Goal: Task Accomplishment & Management: Manage account settings

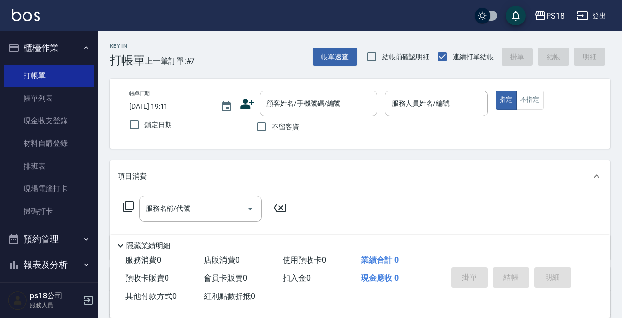
click at [243, 103] on icon at bounding box center [247, 103] width 15 height 15
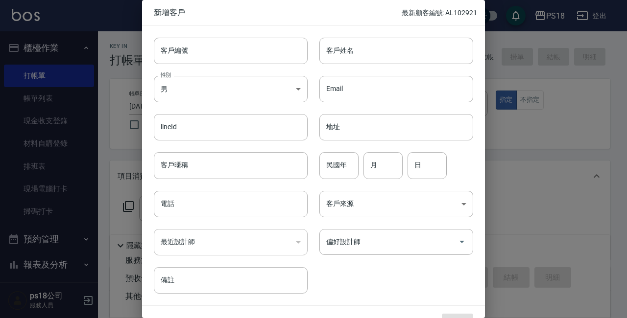
click at [525, 185] on div at bounding box center [313, 159] width 627 height 318
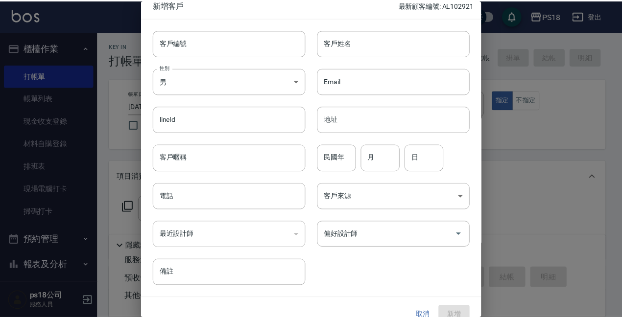
scroll to position [21, 0]
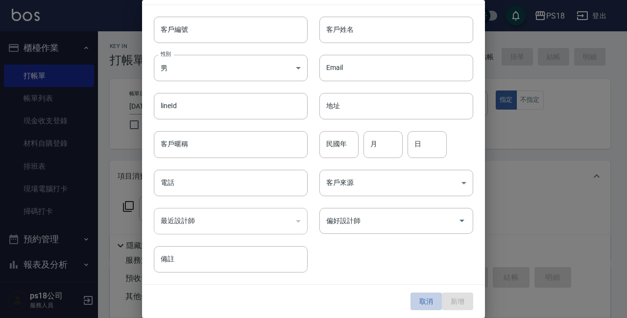
click at [423, 297] on button "取消" at bounding box center [425, 302] width 31 height 18
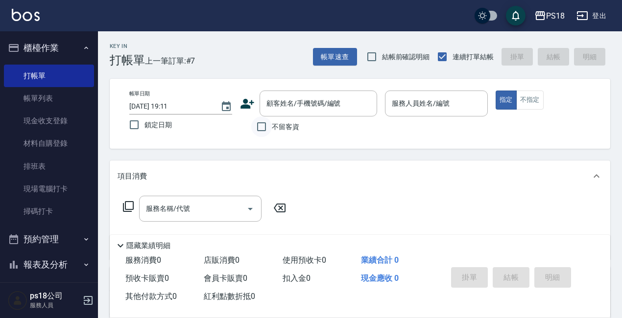
click at [260, 126] on input "不留客資" at bounding box center [261, 127] width 21 height 21
checkbox input "true"
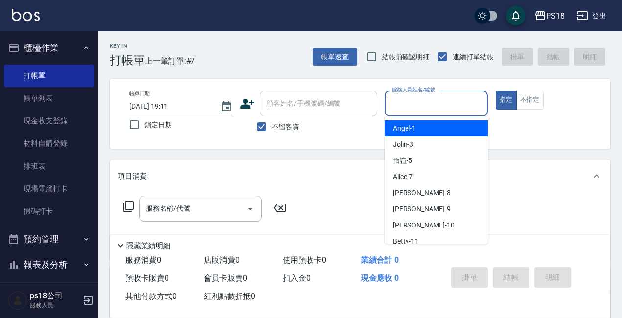
click at [411, 102] on input "服務人員姓名/編號" at bounding box center [436, 103] width 94 height 17
type input "3"
type button "true"
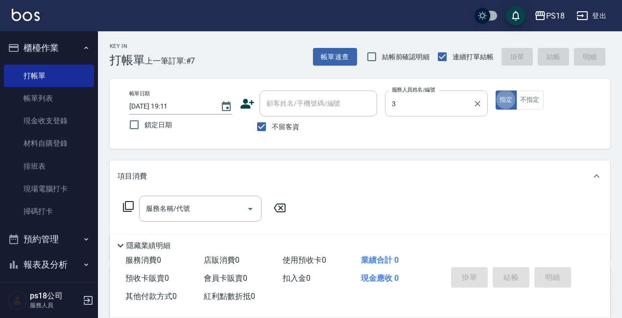
type input "Jolin-3"
click at [128, 204] on icon at bounding box center [128, 207] width 12 height 12
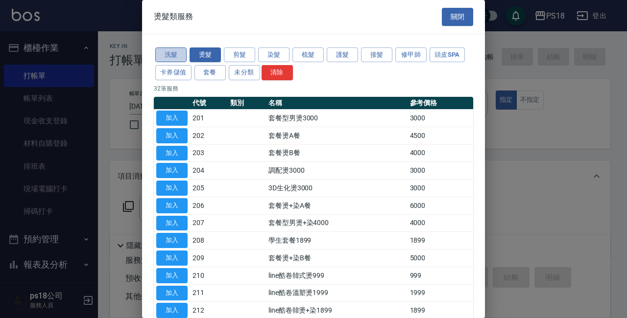
click at [170, 51] on button "洗髮" at bounding box center [170, 54] width 31 height 15
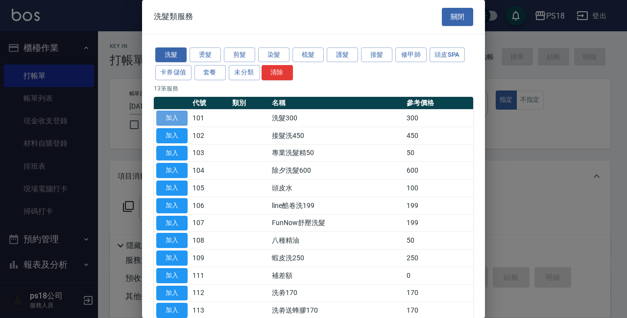
click at [163, 115] on button "加入" at bounding box center [171, 118] width 31 height 15
type input "洗髮300(101)"
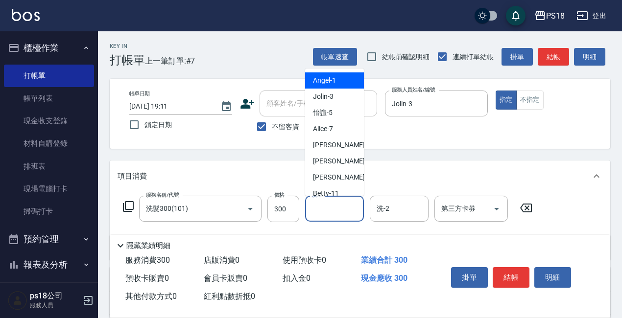
click at [335, 203] on input "洗-1" at bounding box center [334, 208] width 50 height 17
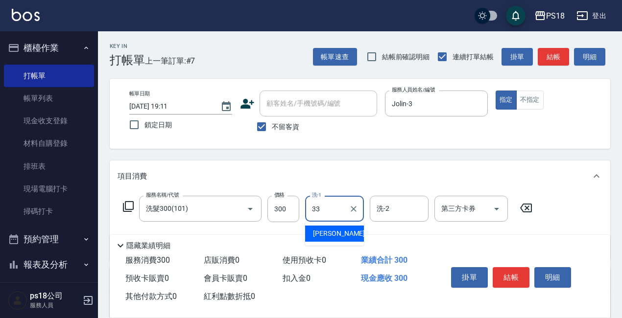
type input "[PERSON_NAME]-33"
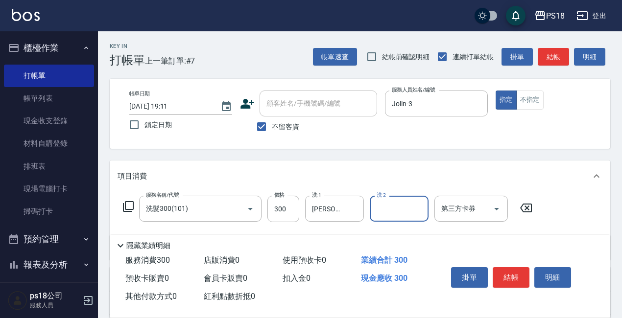
click at [128, 203] on icon at bounding box center [128, 207] width 12 height 12
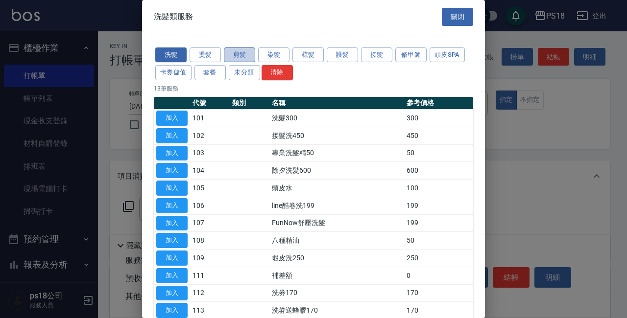
drag, startPoint x: 240, startPoint y: 52, endPoint x: 239, endPoint y: 59, distance: 6.9
click at [240, 52] on button "剪髮" at bounding box center [239, 54] width 31 height 15
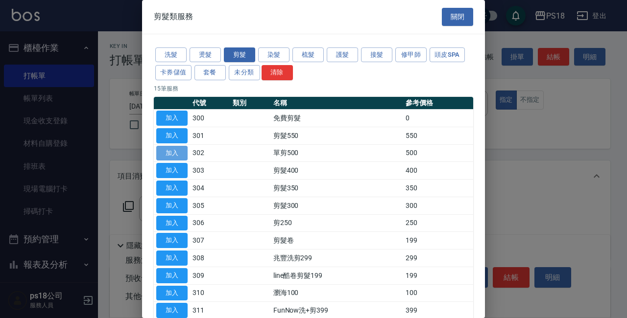
click at [166, 149] on button "加入" at bounding box center [171, 153] width 31 height 15
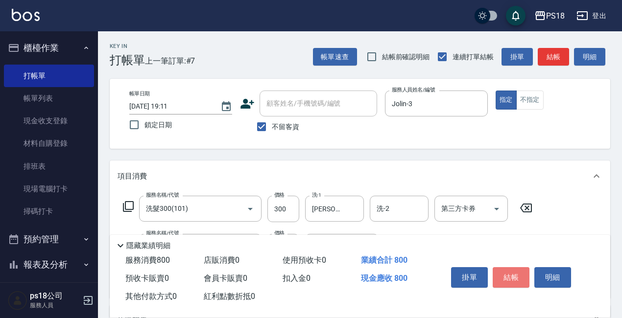
click at [515, 270] on button "結帳" at bounding box center [510, 277] width 37 height 21
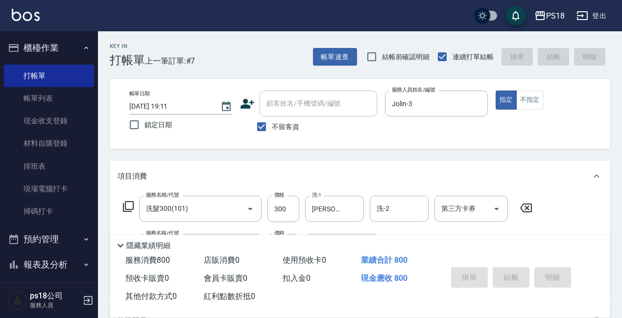
type input "[DATE] 19:59"
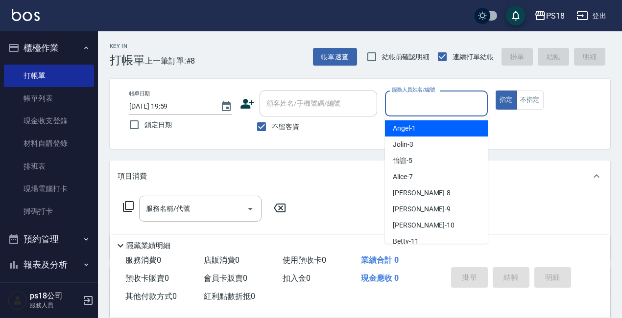
drag, startPoint x: 432, startPoint y: 96, endPoint x: 395, endPoint y: 132, distance: 51.6
click at [432, 96] on input "服務人員姓名/編號" at bounding box center [436, 103] width 94 height 17
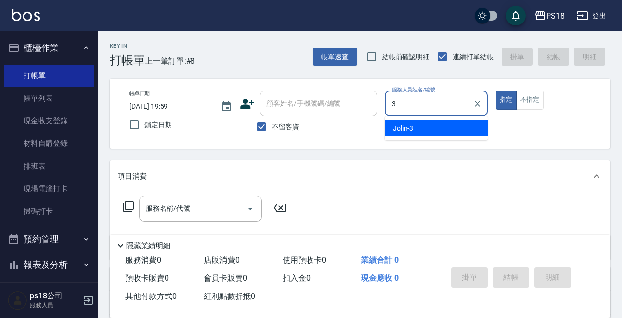
type input "Jolin-3"
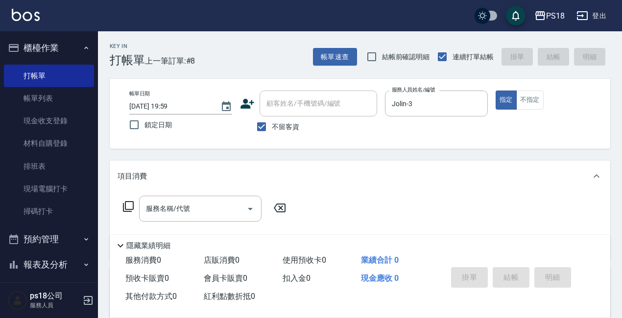
click at [128, 206] on icon at bounding box center [128, 207] width 12 height 12
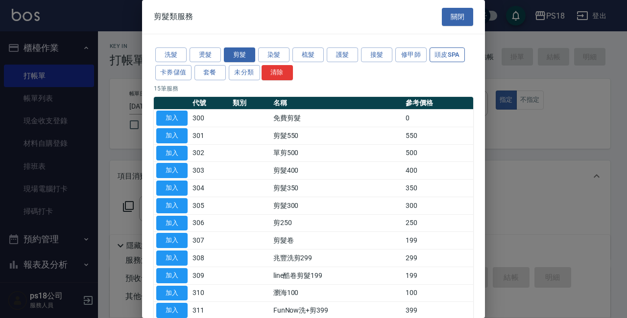
click at [438, 53] on button "頭皮SPA" at bounding box center [446, 54] width 35 height 15
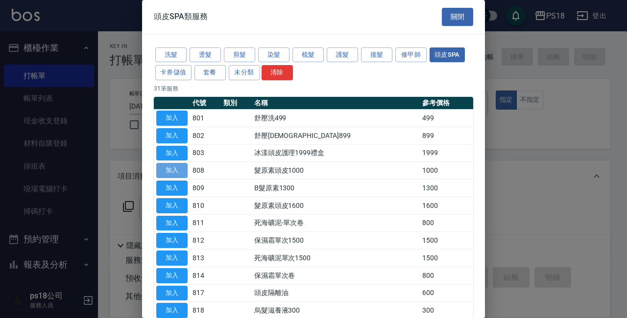
click at [174, 167] on button "加入" at bounding box center [171, 170] width 31 height 15
type input "髮原素頭皮1000(808)"
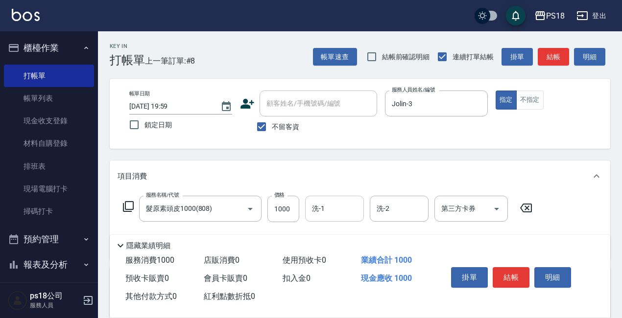
click at [343, 210] on input "洗-1" at bounding box center [334, 208] width 50 height 17
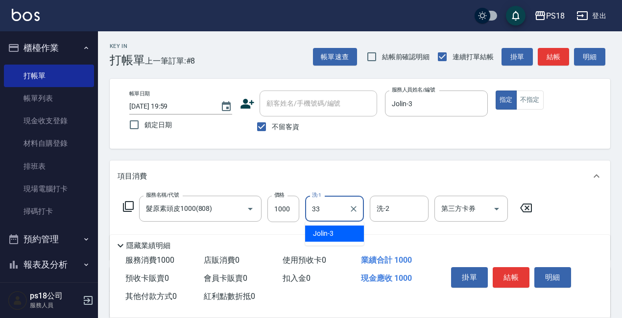
type input "[PERSON_NAME]-33"
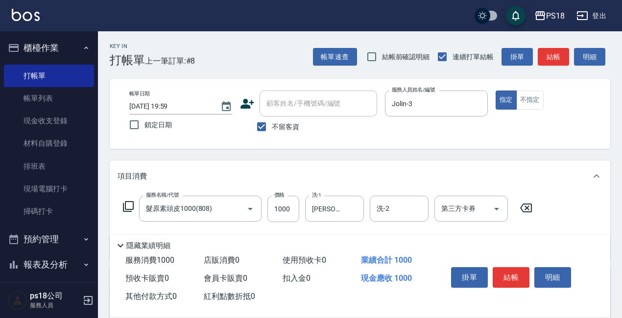
click at [128, 206] on icon at bounding box center [128, 207] width 12 height 12
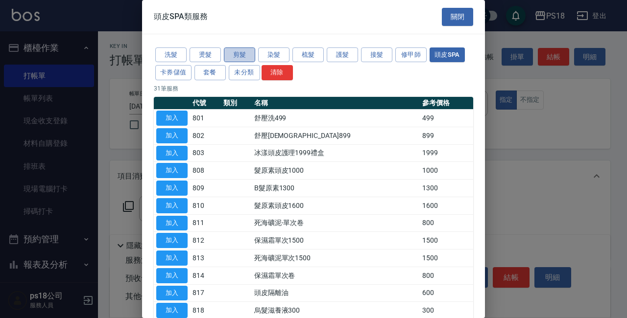
click at [233, 50] on button "剪髮" at bounding box center [239, 54] width 31 height 15
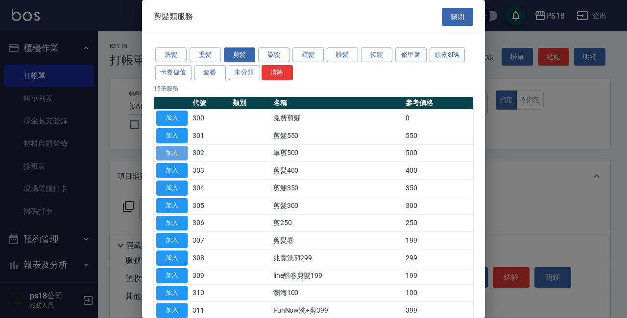
click at [168, 152] on button "加入" at bounding box center [171, 153] width 31 height 15
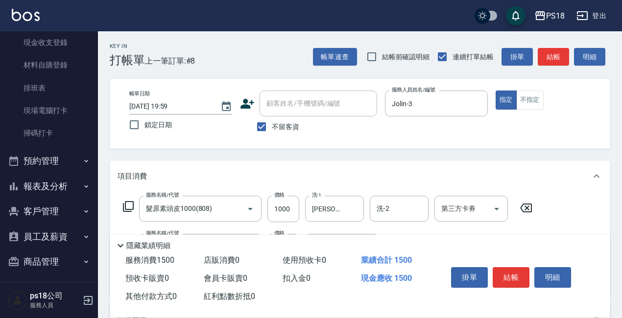
scroll to position [82, 0]
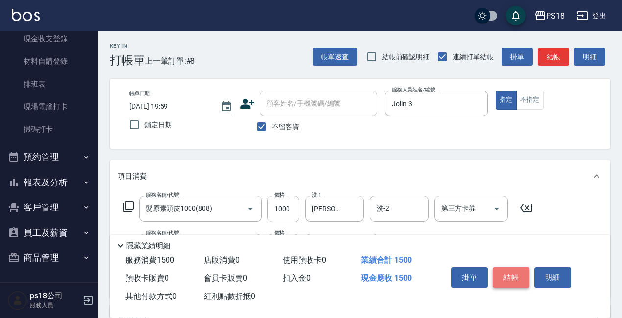
click at [511, 270] on button "結帳" at bounding box center [510, 277] width 37 height 21
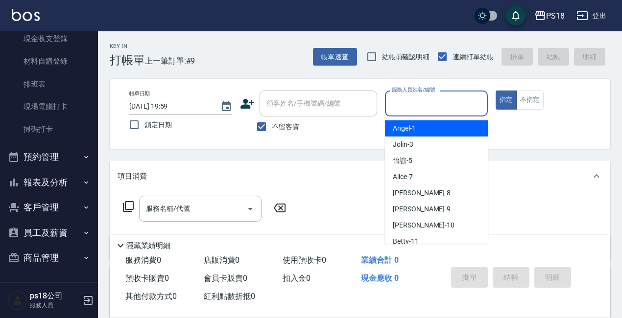
click at [404, 105] on input "服務人員姓名/編號" at bounding box center [436, 103] width 94 height 17
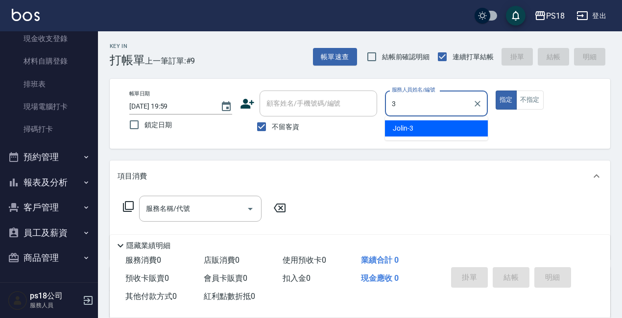
type input "Jolin-3"
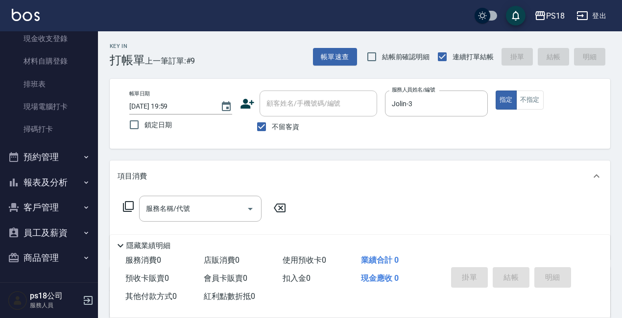
click at [129, 203] on icon at bounding box center [128, 207] width 12 height 12
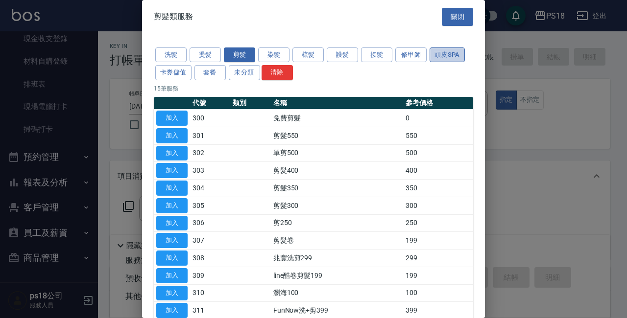
click at [454, 53] on button "頭皮SPA" at bounding box center [446, 54] width 35 height 15
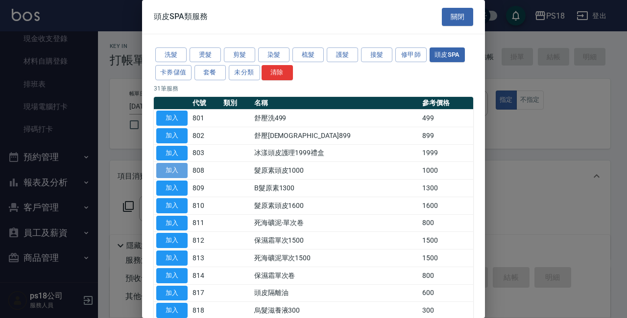
click at [178, 169] on button "加入" at bounding box center [171, 170] width 31 height 15
type input "髮原素頭皮1000(808)"
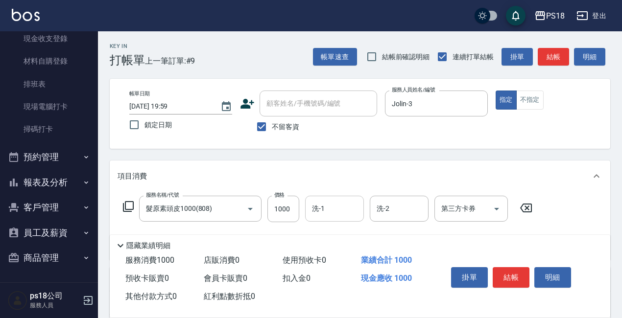
click at [334, 203] on input "洗-1" at bounding box center [334, 208] width 50 height 17
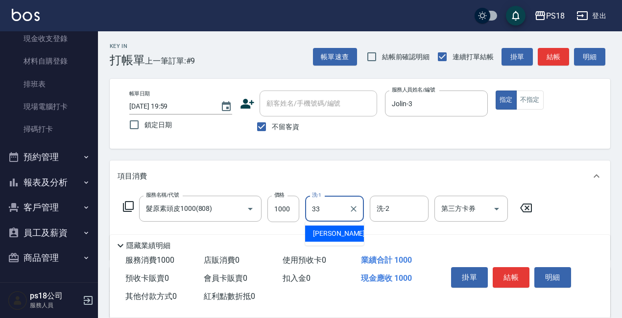
type input "[PERSON_NAME]-33"
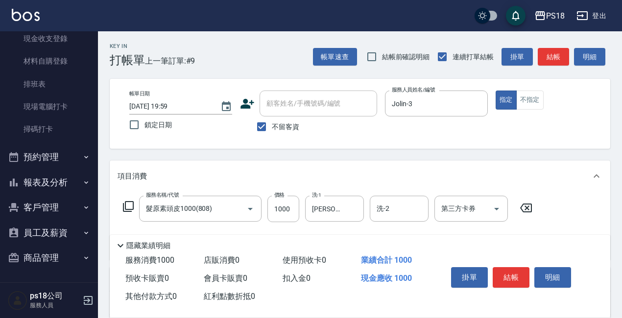
click at [128, 206] on icon at bounding box center [128, 207] width 12 height 12
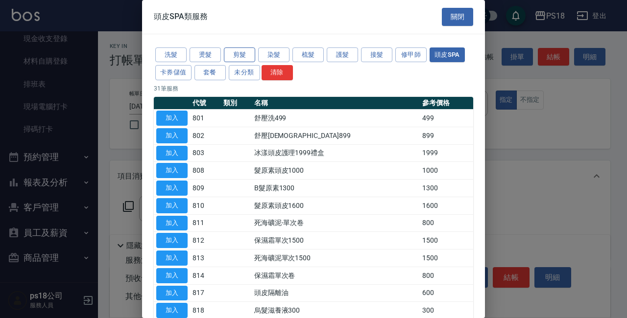
click at [239, 51] on button "剪髮" at bounding box center [239, 54] width 31 height 15
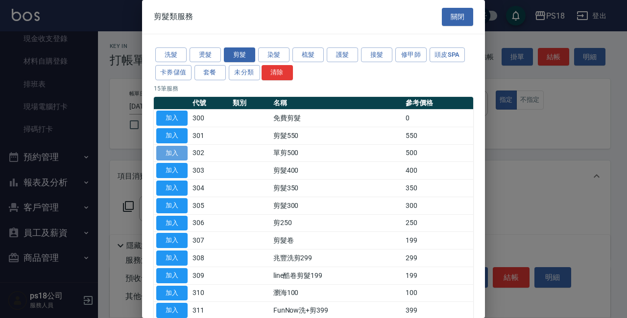
click at [165, 150] on button "加入" at bounding box center [171, 153] width 31 height 15
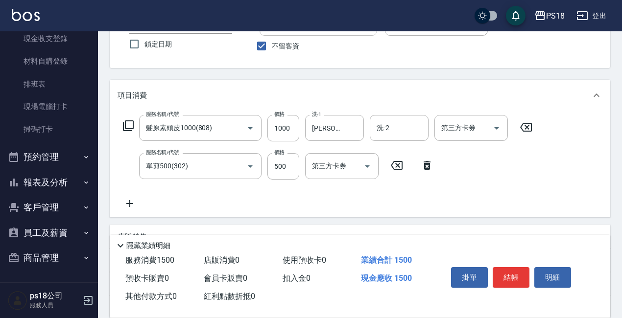
scroll to position [176, 0]
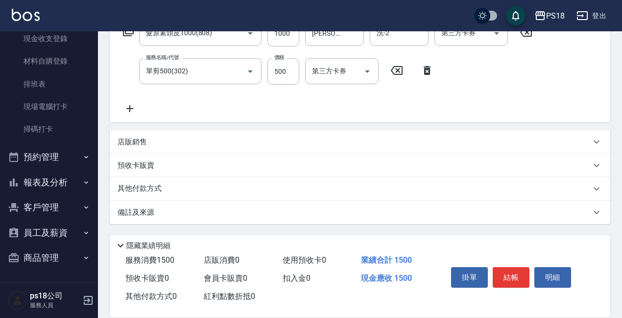
click at [134, 211] on p "備註及來源" at bounding box center [135, 213] width 37 height 10
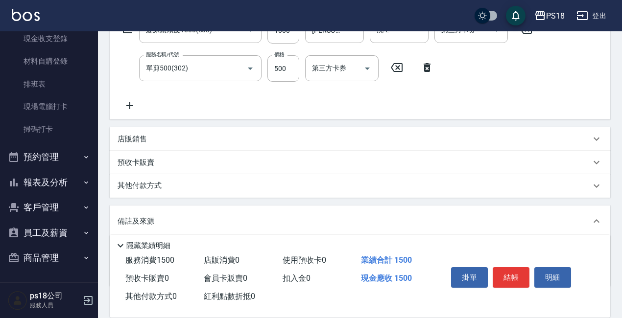
scroll to position [242, 0]
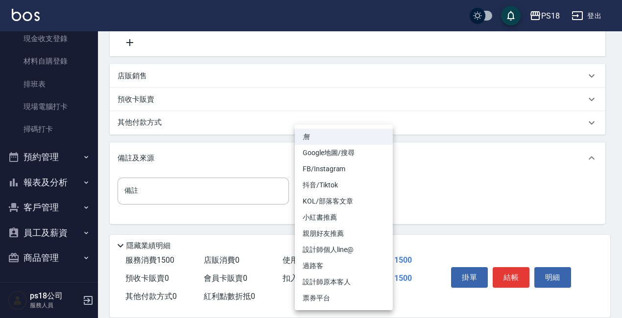
click at [374, 190] on body "PS18 登出 櫃檯作業 打帳單 帳單列表 現金收支登錄 材料自購登錄 排班表 現場電腦打卡 掃碼打卡 預約管理 預約管理 單日預約紀錄 單週預約紀錄 報表及…" at bounding box center [311, 38] width 622 height 560
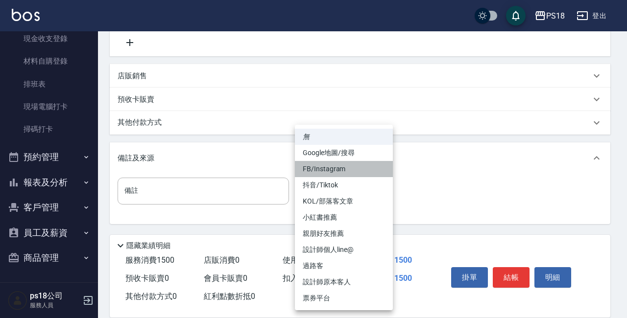
click at [327, 170] on li "FB/Instagram" at bounding box center [344, 169] width 98 height 16
type input "FB/Instagram"
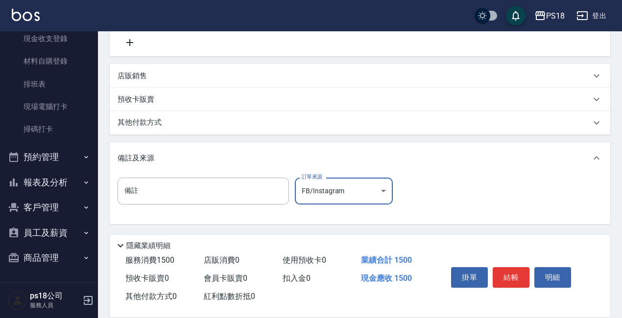
click at [508, 269] on button "結帳" at bounding box center [510, 277] width 37 height 21
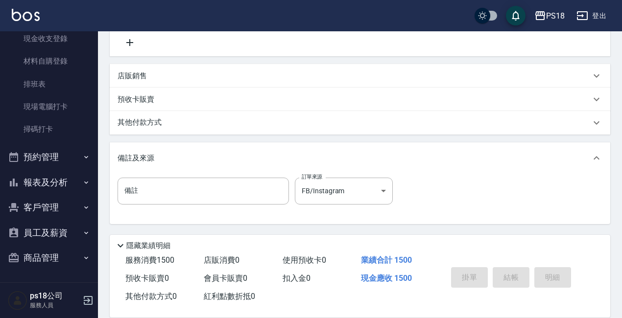
type input "[DATE] 20:00"
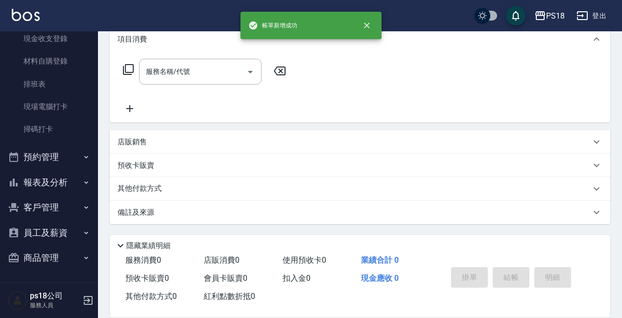
scroll to position [0, 0]
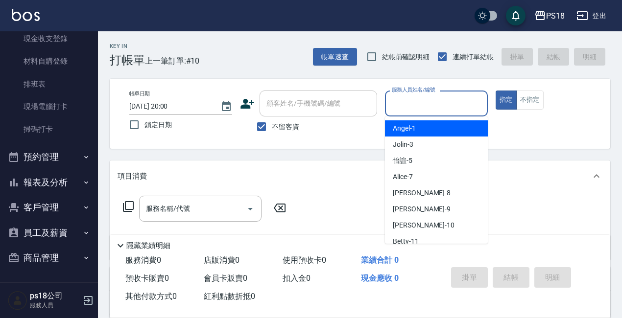
click at [413, 108] on input "服務人員姓名/編號" at bounding box center [436, 103] width 94 height 17
type input "Jolin-3"
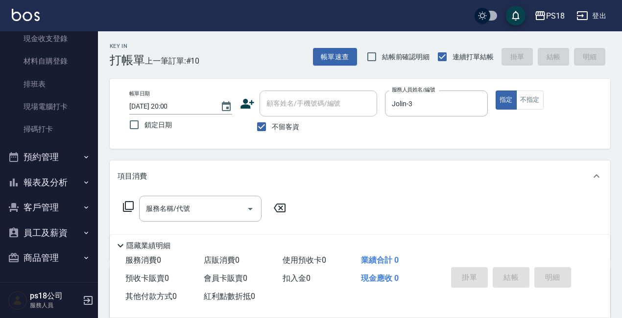
click at [125, 207] on icon at bounding box center [128, 206] width 11 height 11
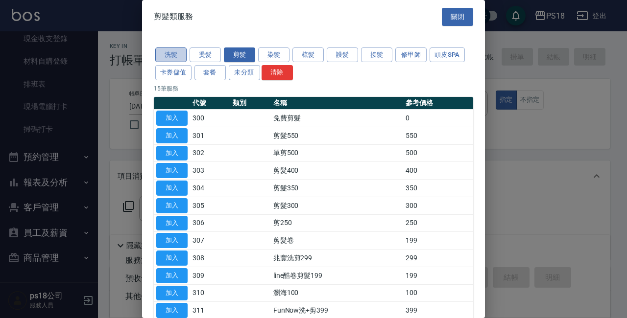
click at [163, 51] on button "洗髮" at bounding box center [170, 54] width 31 height 15
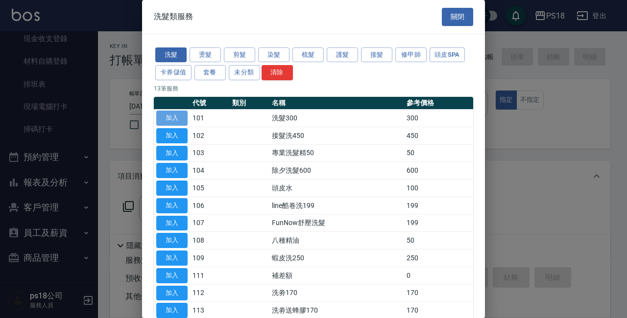
click at [168, 117] on button "加入" at bounding box center [171, 118] width 31 height 15
type input "洗髮300(101)"
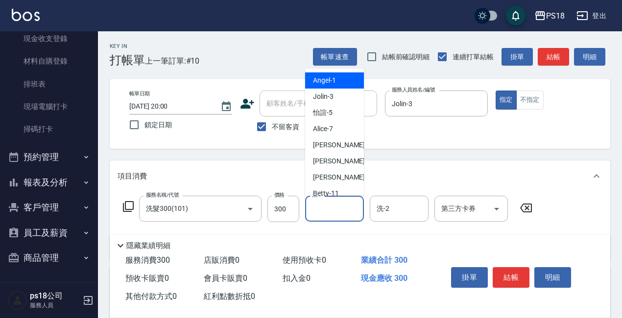
click at [336, 217] on input "洗-1" at bounding box center [334, 208] width 50 height 17
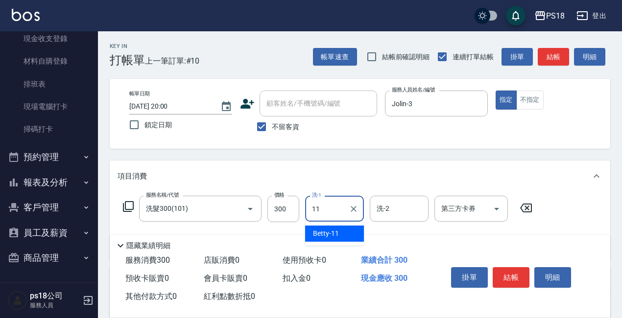
type input "Betty-11"
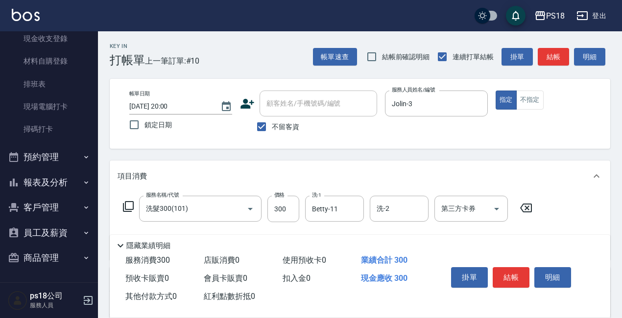
click at [126, 206] on icon at bounding box center [128, 206] width 11 height 11
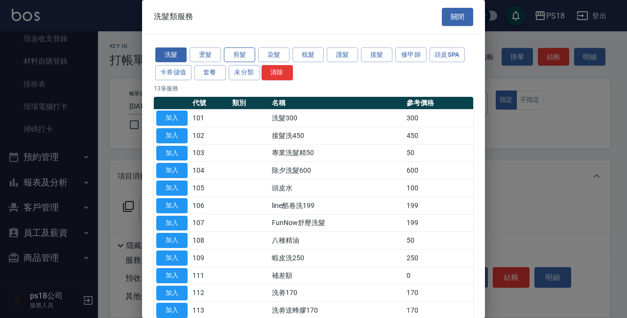
click at [233, 53] on button "剪髮" at bounding box center [239, 54] width 31 height 15
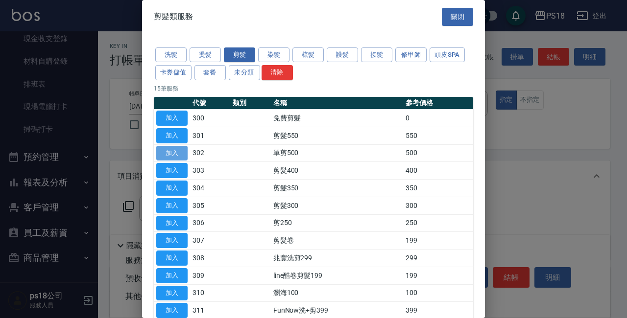
click at [170, 149] on button "加入" at bounding box center [171, 153] width 31 height 15
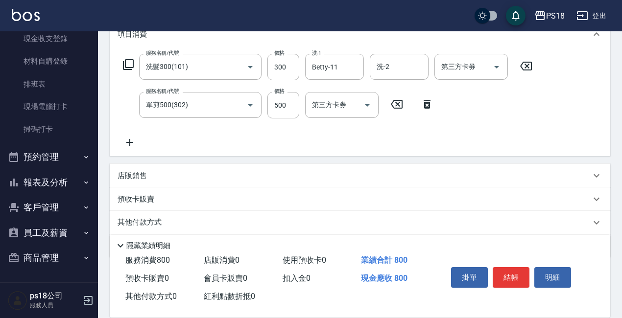
scroll to position [147, 0]
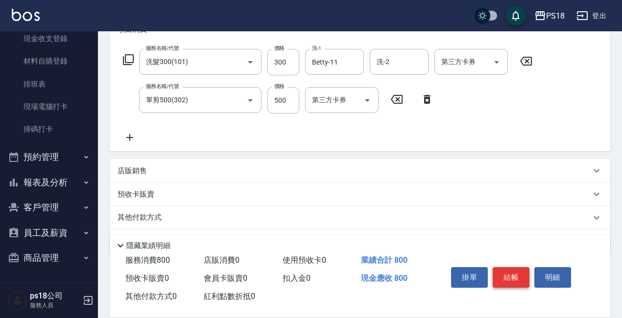
click at [516, 276] on button "結帳" at bounding box center [510, 277] width 37 height 21
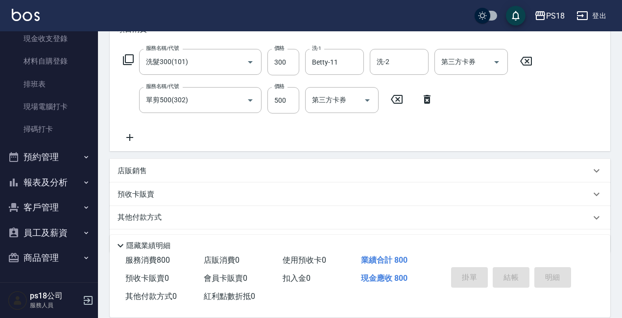
type input "[DATE] 20:01"
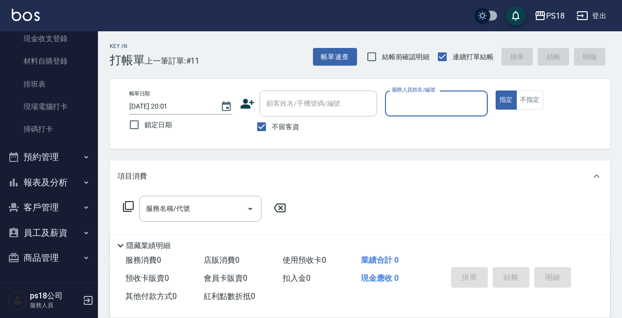
scroll to position [0, 0]
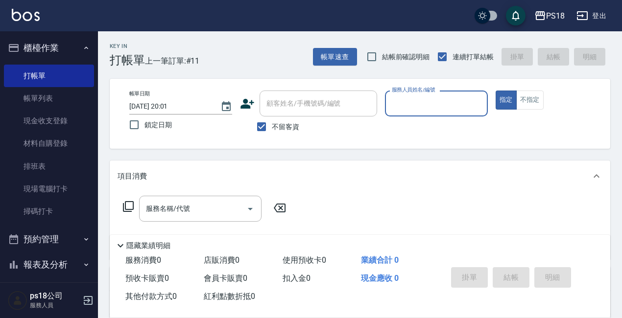
click at [82, 51] on icon "button" at bounding box center [86, 48] width 8 height 8
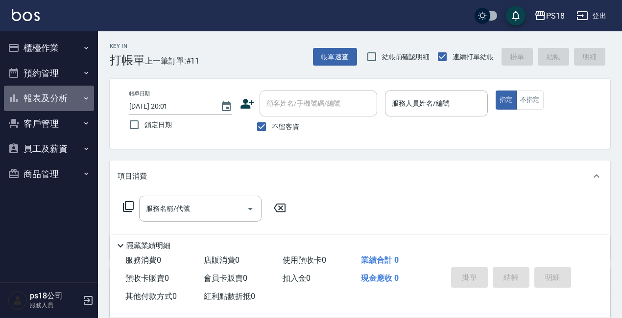
click at [26, 98] on button "報表及分析" at bounding box center [49, 98] width 90 height 25
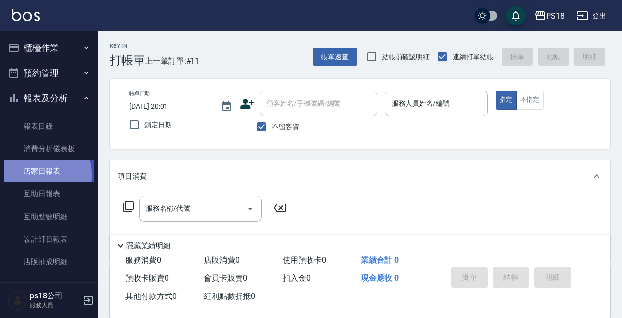
click at [34, 175] on link "店家日報表" at bounding box center [49, 171] width 90 height 23
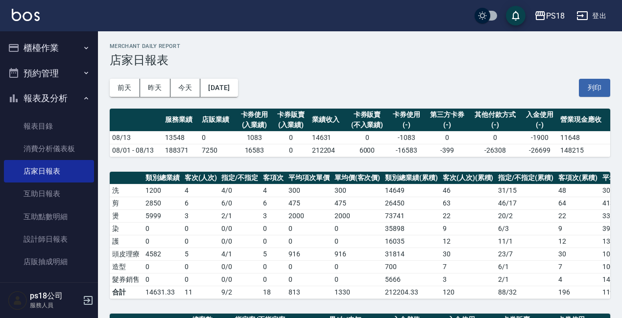
scroll to position [196, 0]
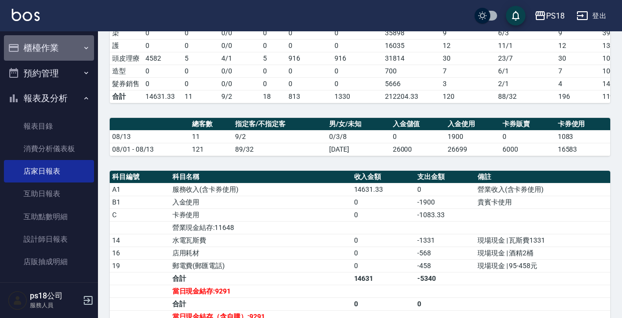
click at [49, 44] on button "櫃檯作業" at bounding box center [49, 47] width 90 height 25
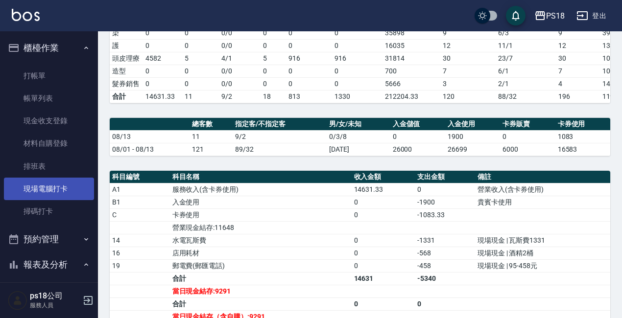
click at [63, 183] on link "現場電腦打卡" at bounding box center [49, 189] width 90 height 23
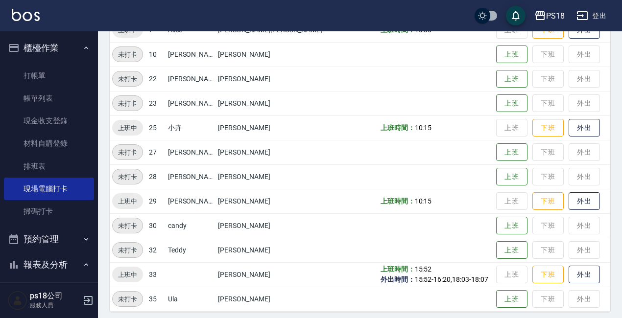
scroll to position [219, 0]
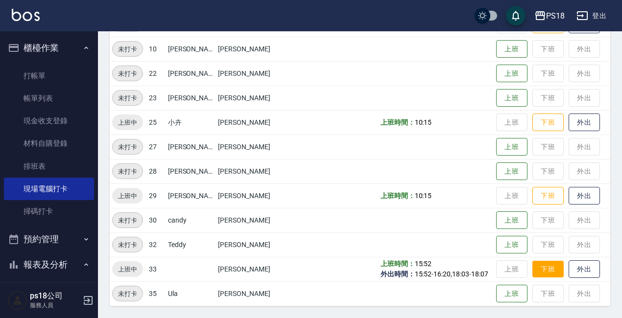
click at [532, 267] on button "下班" at bounding box center [547, 269] width 31 height 17
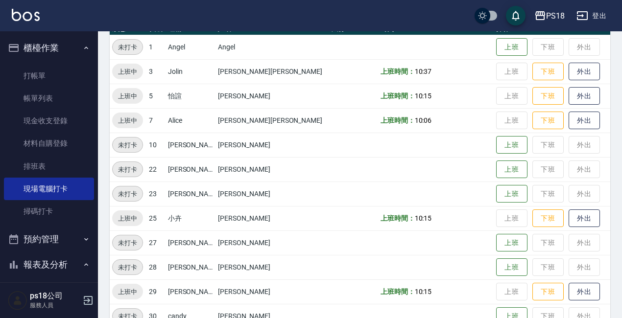
scroll to position [121, 0]
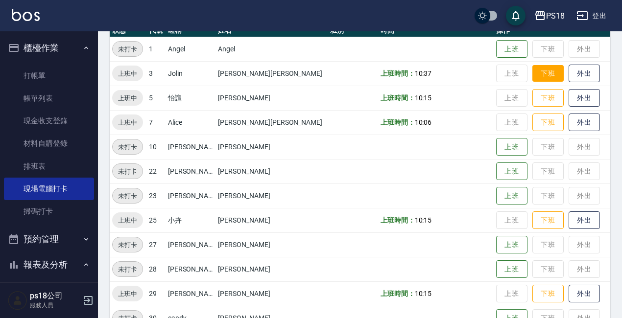
click at [532, 70] on button "下班" at bounding box center [547, 73] width 31 height 17
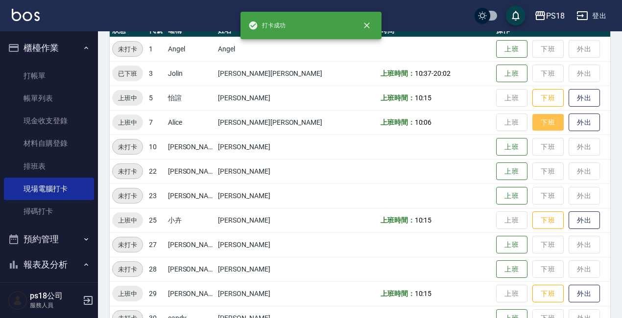
click at [532, 126] on button "下班" at bounding box center [547, 122] width 31 height 17
click at [82, 49] on icon "button" at bounding box center [86, 48] width 8 height 8
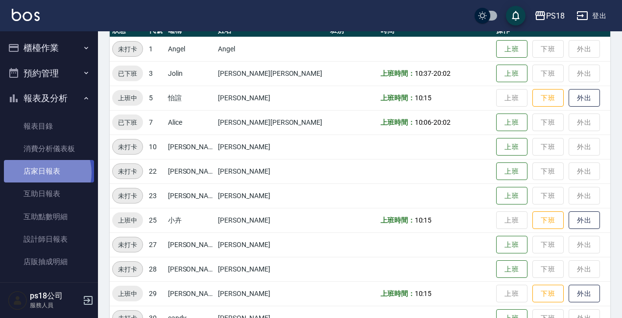
click at [43, 173] on link "店家日報表" at bounding box center [49, 171] width 90 height 23
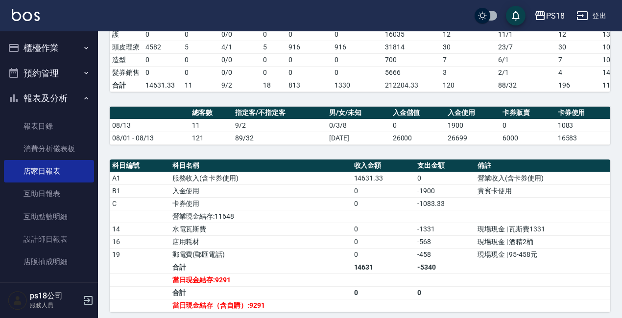
scroll to position [245, 0]
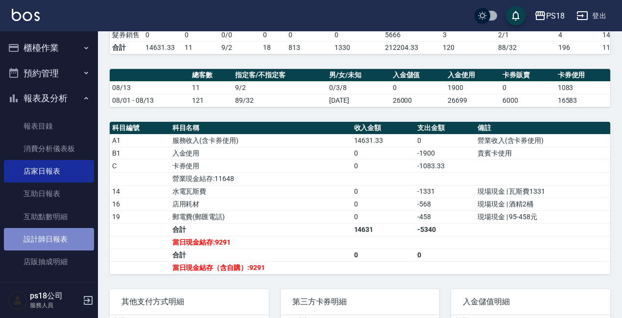
click at [62, 242] on link "設計師日報表" at bounding box center [49, 239] width 90 height 23
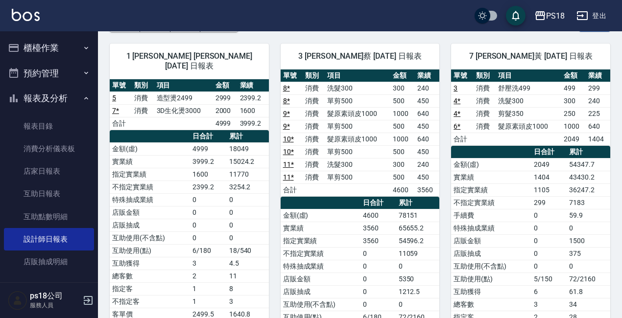
scroll to position [49, 0]
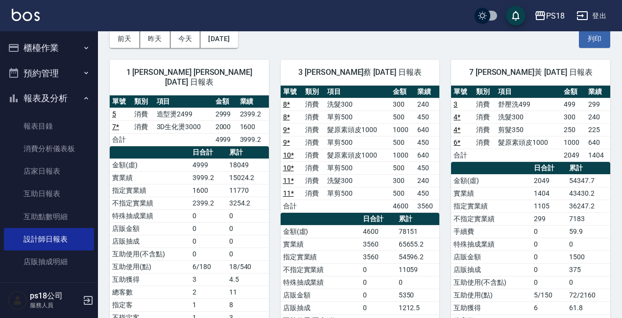
click at [82, 94] on icon "button" at bounding box center [86, 98] width 8 height 8
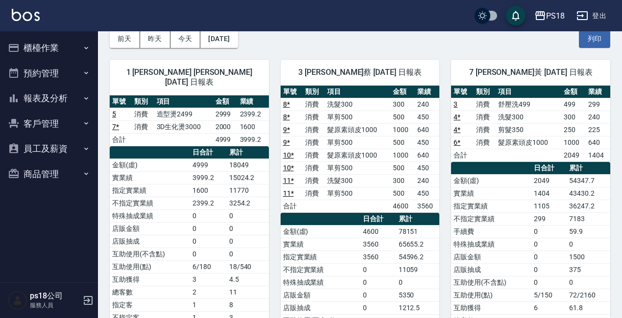
click at [52, 50] on button "櫃檯作業" at bounding box center [49, 47] width 90 height 25
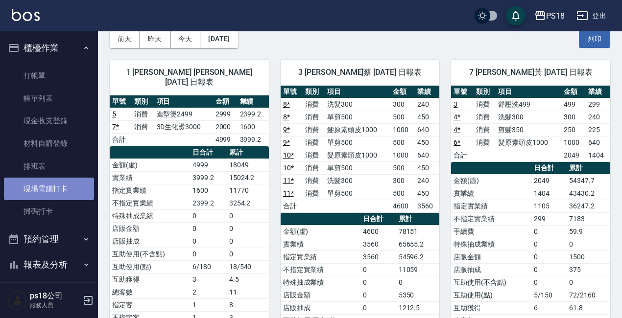
click at [61, 189] on link "現場電腦打卡" at bounding box center [49, 189] width 90 height 23
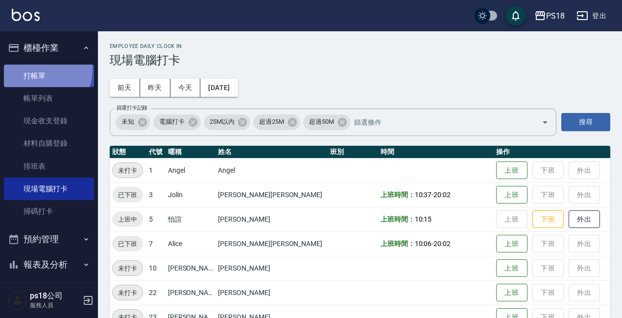
click at [45, 70] on link "打帳單" at bounding box center [49, 76] width 90 height 23
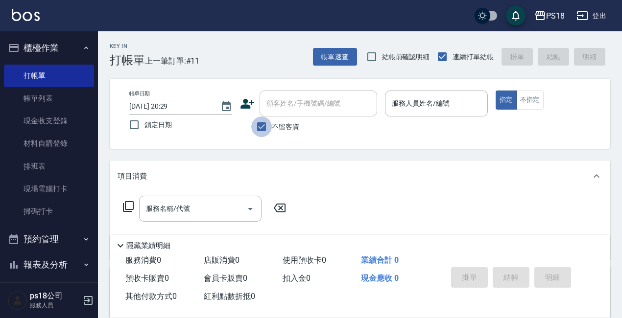
click at [262, 123] on input "不留客資" at bounding box center [261, 127] width 21 height 21
checkbox input "false"
click at [298, 99] on input "顧客姓名/手機號碼/編號" at bounding box center [311, 103] width 94 height 17
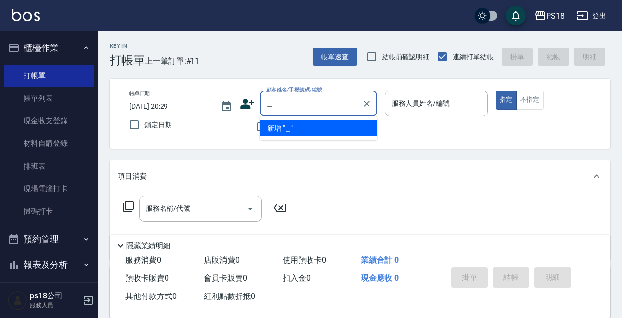
type input "＿"
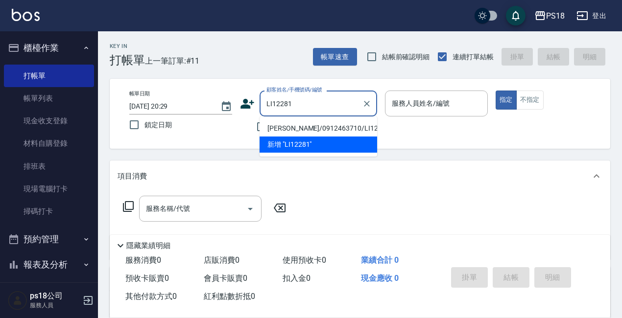
click at [344, 126] on li "[PERSON_NAME]/0912463710/LI122811" at bounding box center [317, 128] width 117 height 16
type input "[PERSON_NAME]/0912463710/LI122811"
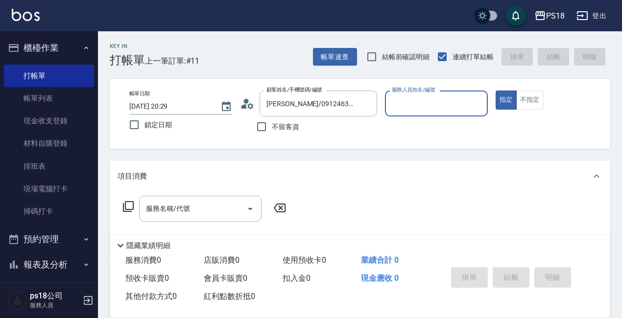
type input "Jolin-3"
click at [247, 105] on icon at bounding box center [247, 103] width 15 height 15
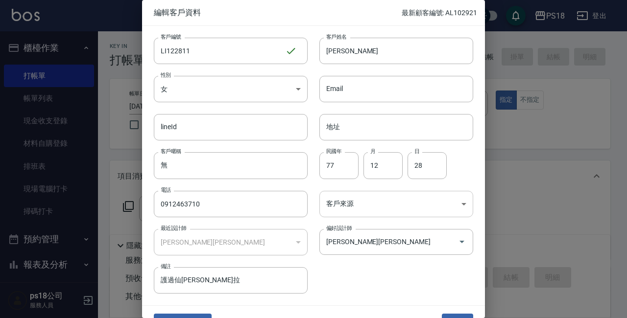
click at [456, 208] on body "PS18 登出 櫃檯作業 打帳單 帳單列表 現金收支登錄 材料自購登錄 排班表 現場電腦打卡 掃碼打卡 預約管理 預約管理 單日預約紀錄 單週預約紀錄 報表及…" at bounding box center [313, 239] width 627 height 479
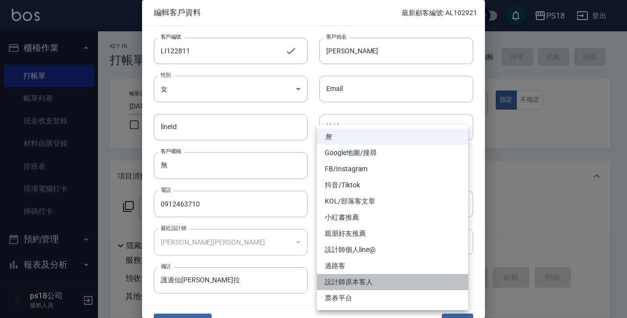
click at [338, 278] on li "設計師原本客人" at bounding box center [392, 282] width 151 height 16
type input "設計師原本客人"
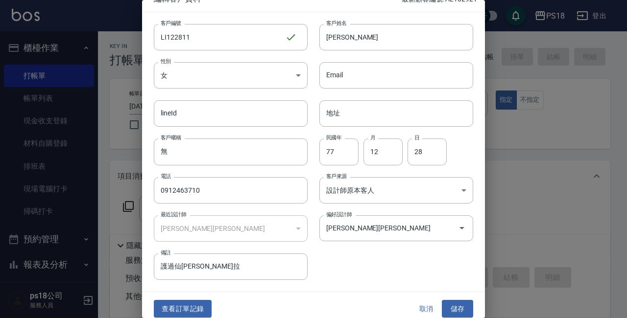
scroll to position [21, 0]
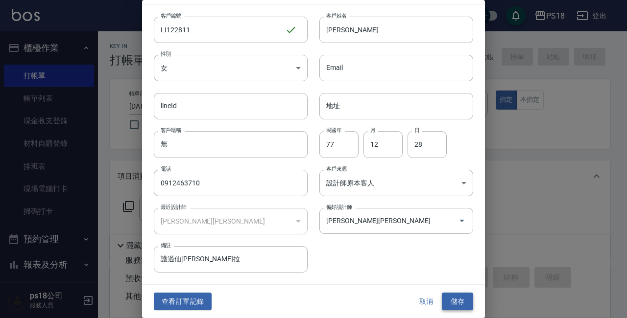
click at [457, 296] on button "儲存" at bounding box center [457, 302] width 31 height 18
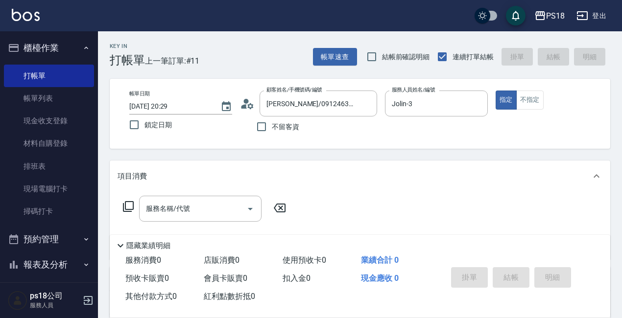
click at [129, 203] on icon at bounding box center [128, 207] width 12 height 12
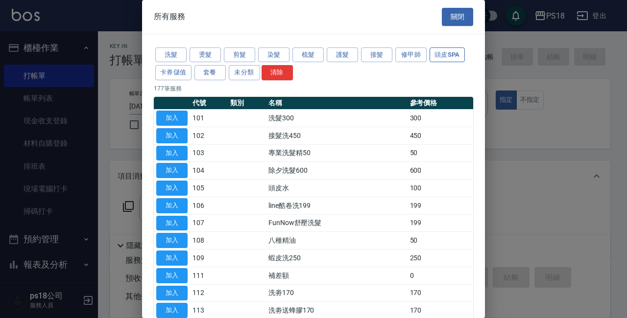
click at [437, 55] on button "頭皮SPA" at bounding box center [446, 54] width 35 height 15
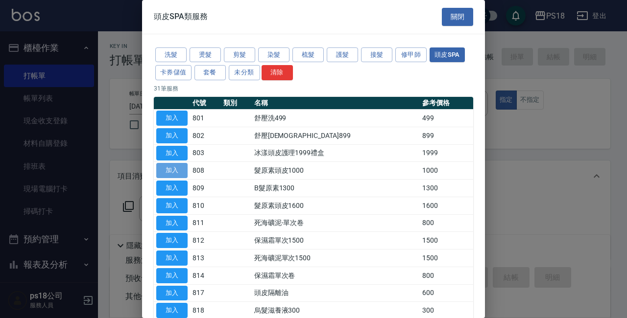
click at [170, 169] on button "加入" at bounding box center [171, 170] width 31 height 15
type input "髮原素頭皮1000(808)"
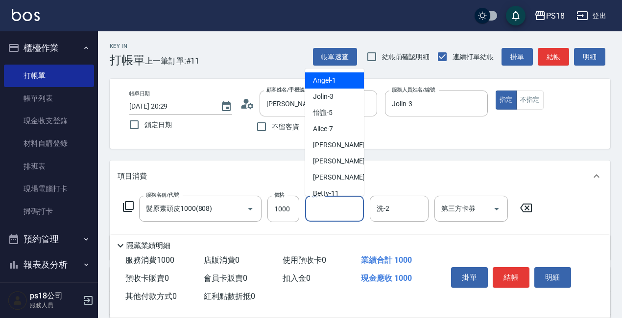
click at [340, 211] on input "洗-1" at bounding box center [334, 208] width 50 height 17
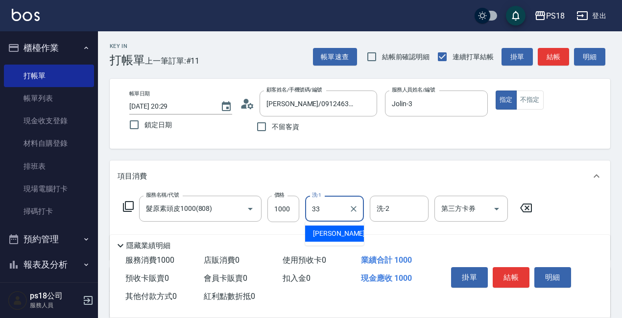
type input "[PERSON_NAME]-33"
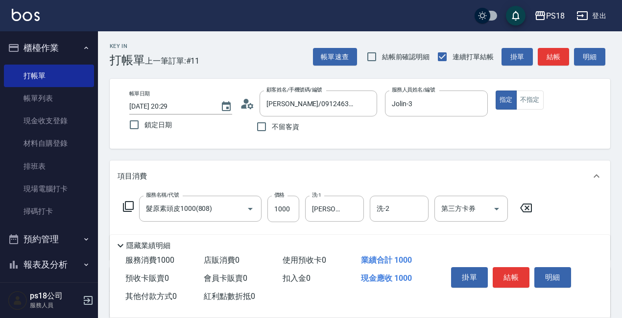
click at [127, 203] on icon at bounding box center [128, 207] width 12 height 12
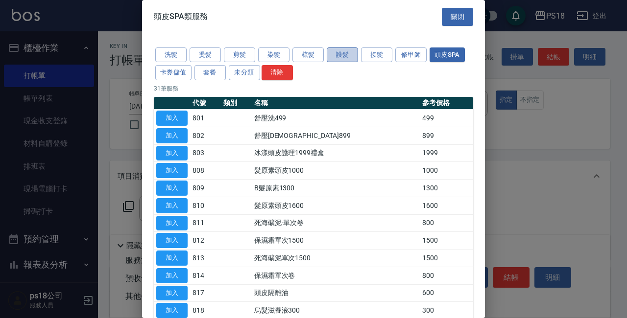
click at [334, 56] on button "護髮" at bounding box center [342, 54] width 31 height 15
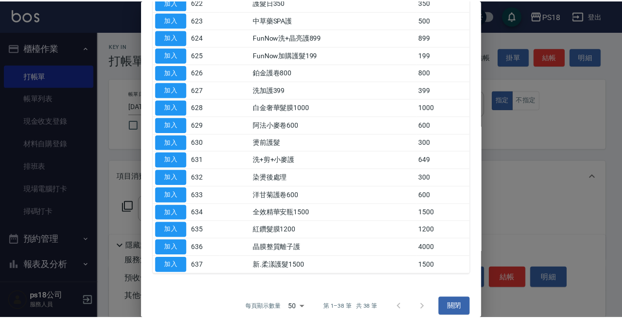
scroll to position [511, 0]
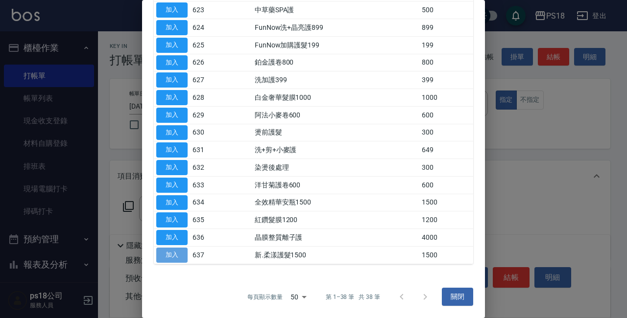
click at [176, 258] on button "加入" at bounding box center [171, 255] width 31 height 15
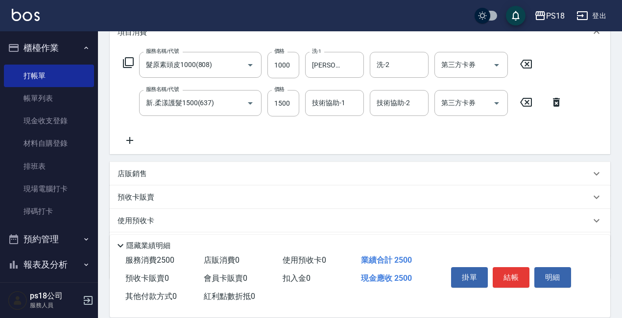
scroll to position [147, 0]
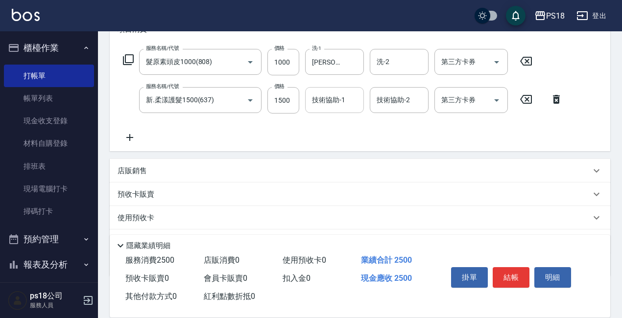
click at [359, 104] on div "技術協助-1" at bounding box center [334, 100] width 59 height 26
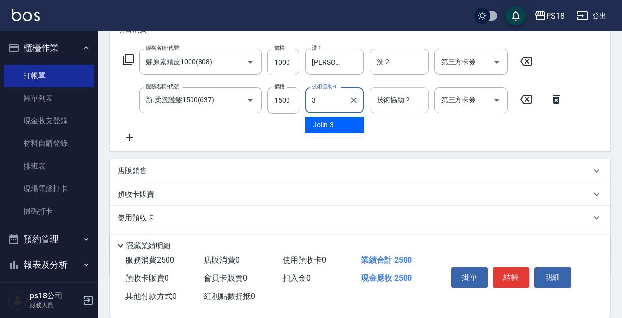
type input "Jolin-3"
click at [131, 58] on icon at bounding box center [128, 60] width 12 height 12
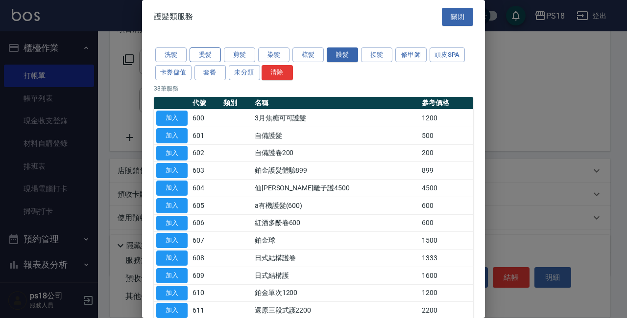
click at [195, 57] on button "燙髮" at bounding box center [204, 54] width 31 height 15
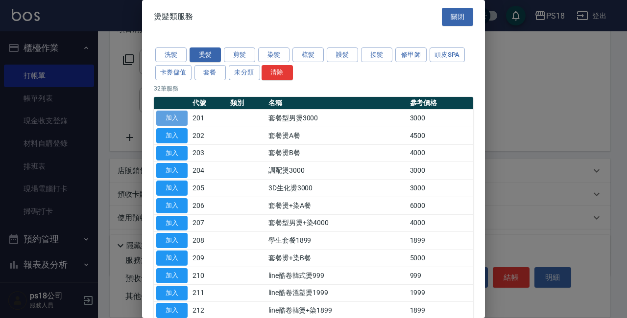
click at [164, 121] on button "加入" at bounding box center [171, 118] width 31 height 15
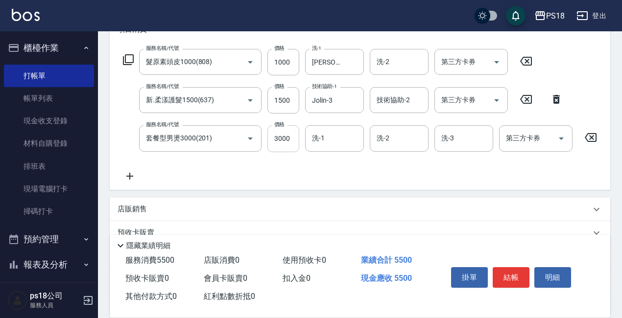
click at [295, 138] on input "3000" at bounding box center [283, 138] width 32 height 26
type input "4000"
type input "Jolin-3"
drag, startPoint x: 126, startPoint y: 126, endPoint x: 142, endPoint y: 135, distance: 18.2
click at [128, 126] on div "服務名稱/代號 套餐型男燙3000(201) 服務名稱/代號 價格 4000 價格 洗-1 Jolin-3 洗-1 洗-2 洗-2 洗-3 洗-3 第三方卡券…" at bounding box center [374, 138] width 515 height 26
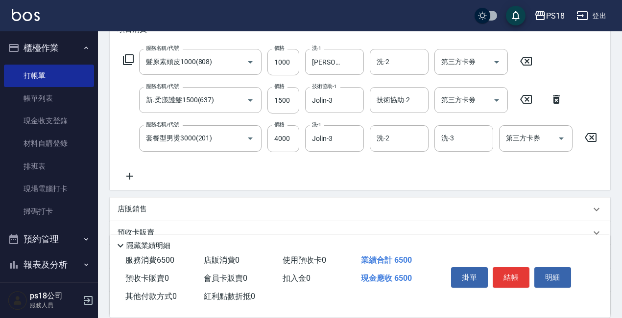
click at [130, 61] on icon at bounding box center [128, 60] width 12 height 12
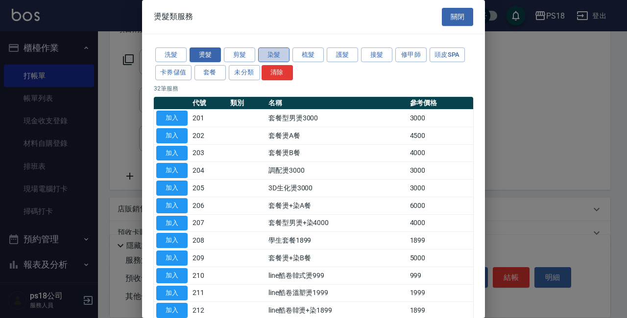
drag, startPoint x: 270, startPoint y: 54, endPoint x: 272, endPoint y: 62, distance: 7.6
click at [270, 54] on button "染髮" at bounding box center [273, 54] width 31 height 15
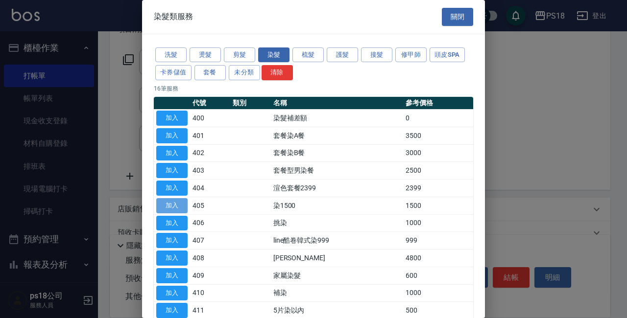
click at [181, 199] on button "加入" at bounding box center [171, 205] width 31 height 15
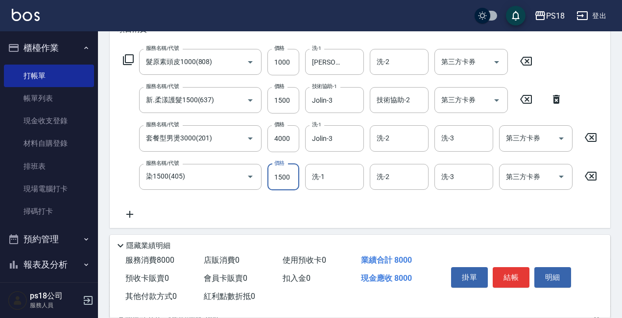
click at [292, 179] on input "1500" at bounding box center [283, 177] width 32 height 26
type input "3500"
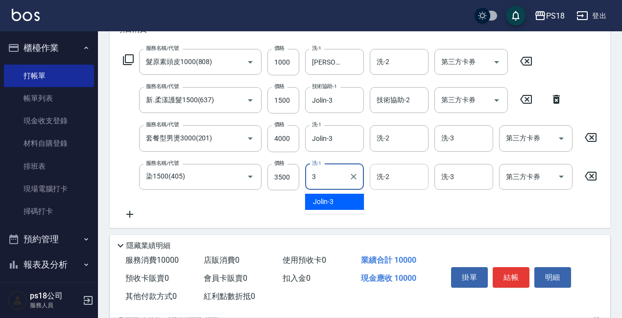
type input "Jolin-3"
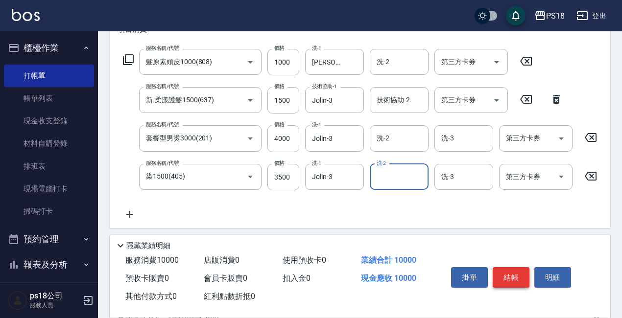
click at [503, 274] on button "結帳" at bounding box center [510, 277] width 37 height 21
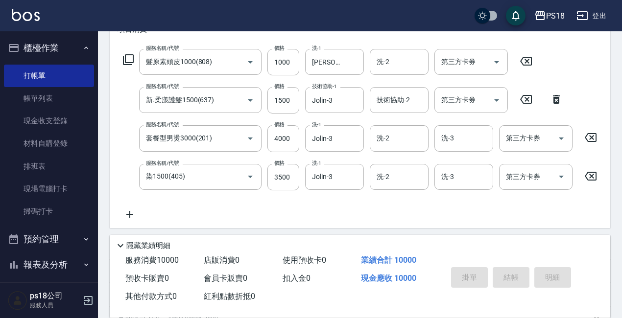
type input "[DATE] 20:33"
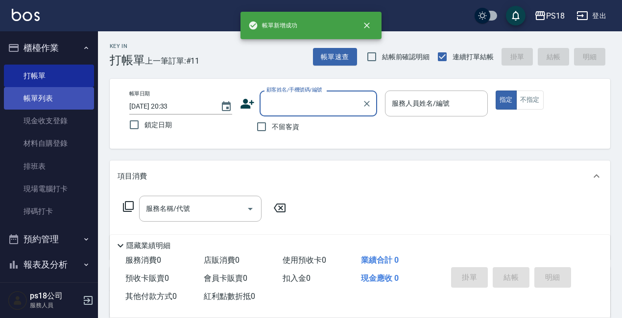
scroll to position [0, 0]
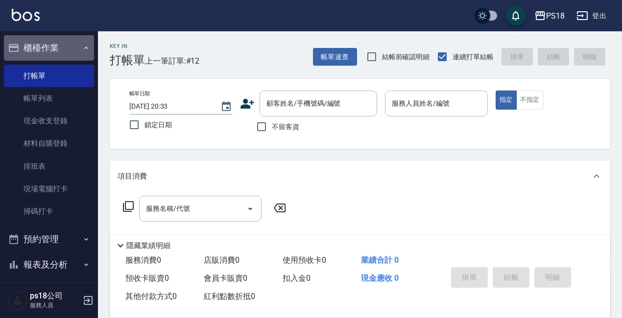
click at [82, 48] on icon "button" at bounding box center [86, 48] width 8 height 8
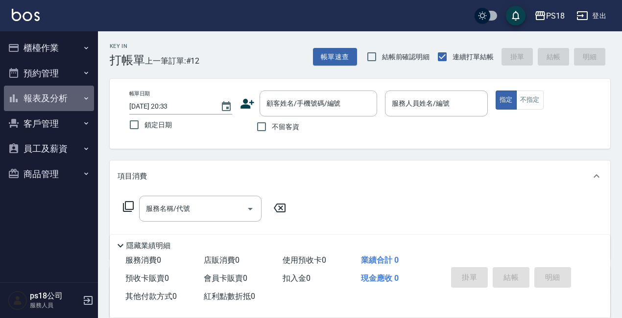
click at [50, 102] on button "報表及分析" at bounding box center [49, 98] width 90 height 25
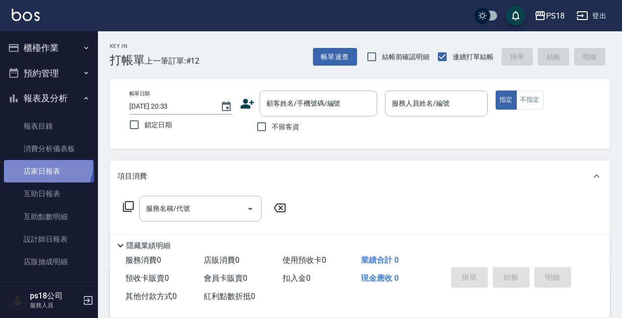
click at [47, 165] on link "店家日報表" at bounding box center [49, 171] width 90 height 23
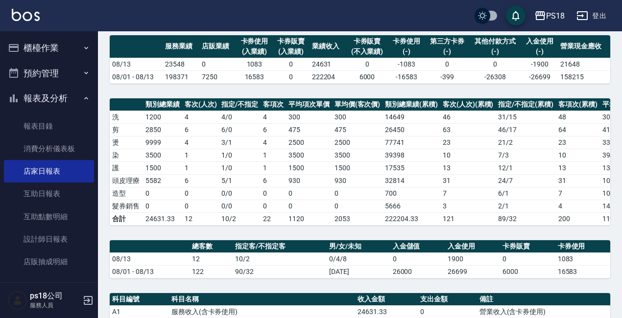
scroll to position [245, 0]
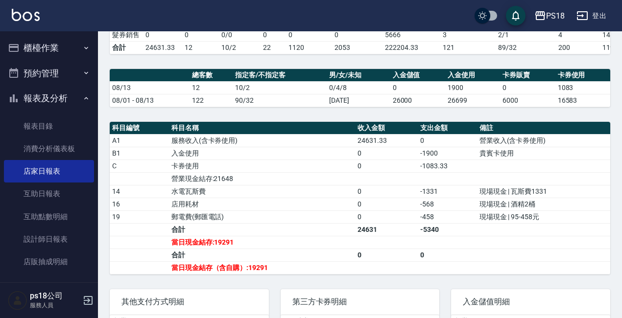
click at [603, 15] on button "登出" at bounding box center [591, 16] width 38 height 18
